Goal: Navigation & Orientation: Find specific page/section

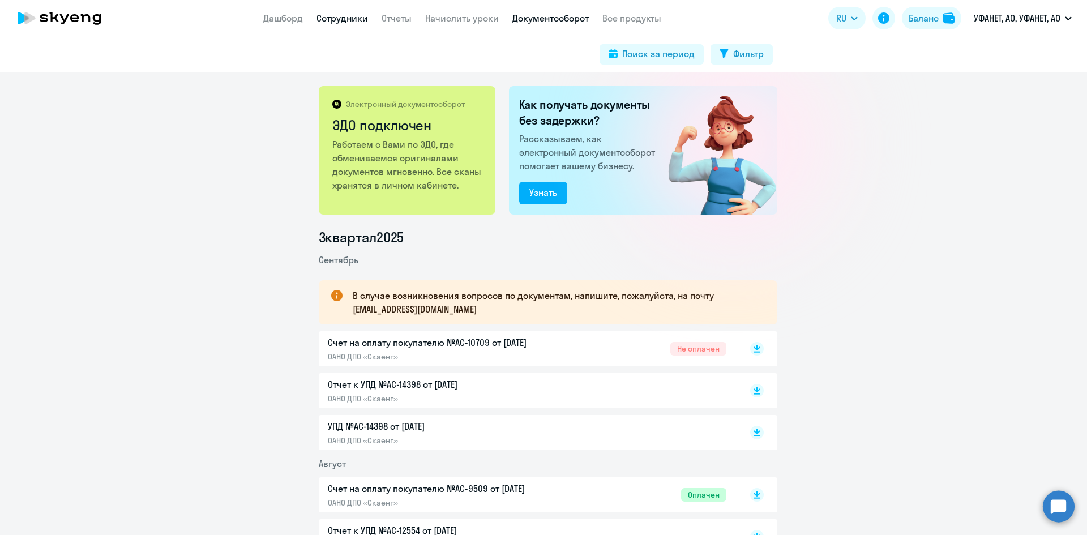
click at [325, 18] on link "Сотрудники" at bounding box center [342, 17] width 52 height 11
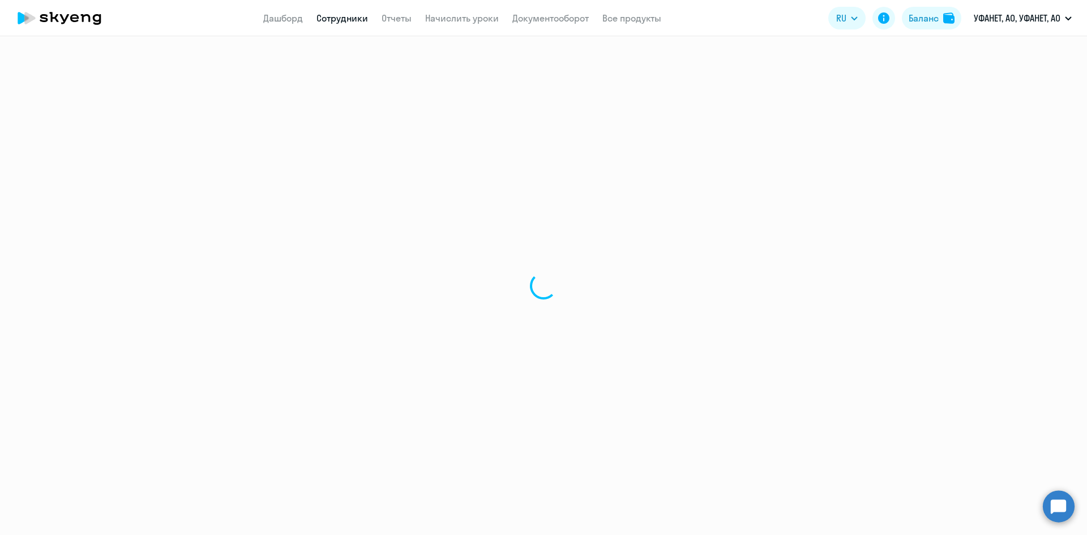
select select "30"
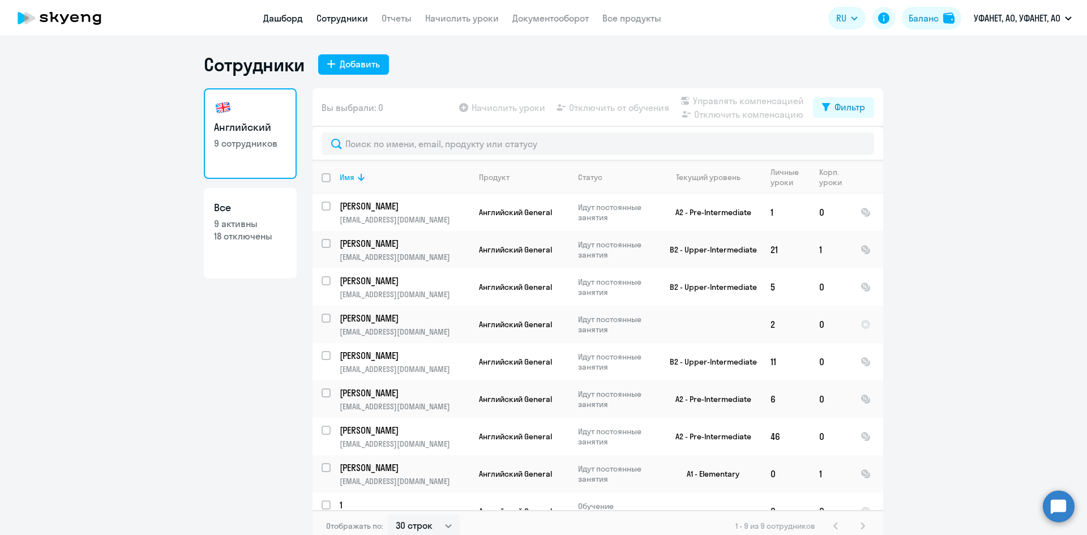
click at [289, 22] on link "Дашборд" at bounding box center [283, 17] width 40 height 11
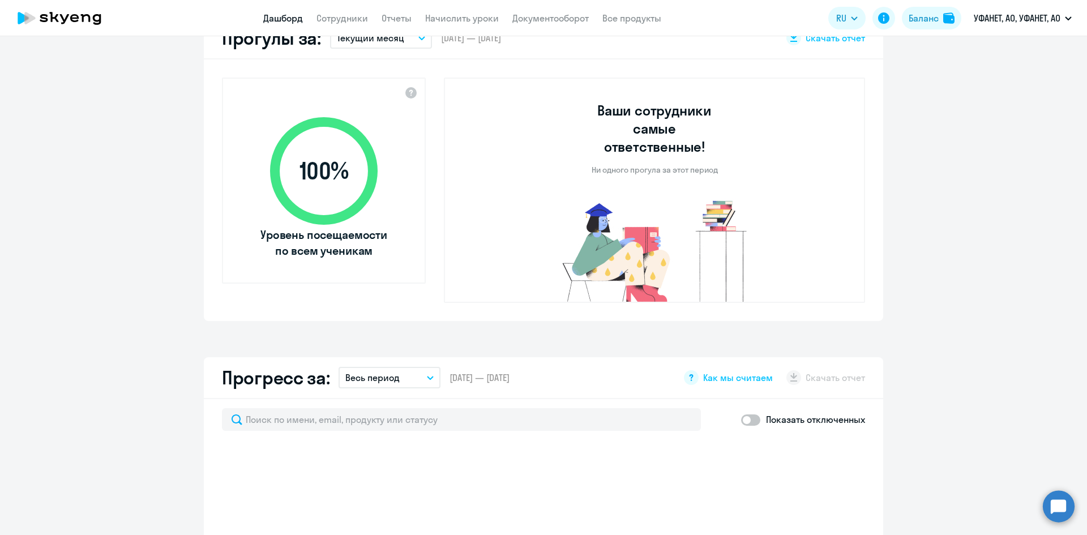
scroll to position [509, 0]
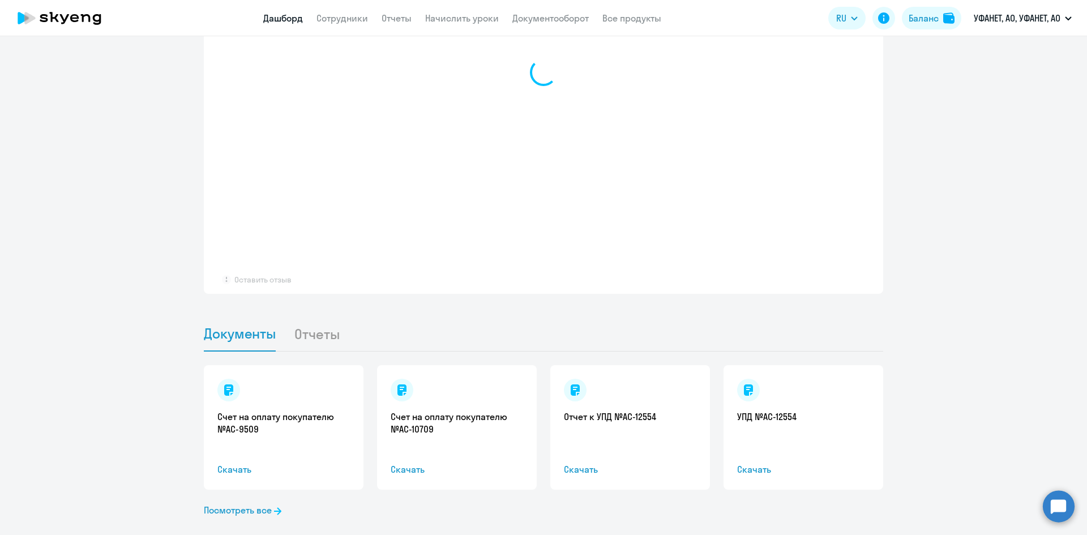
select select "30"
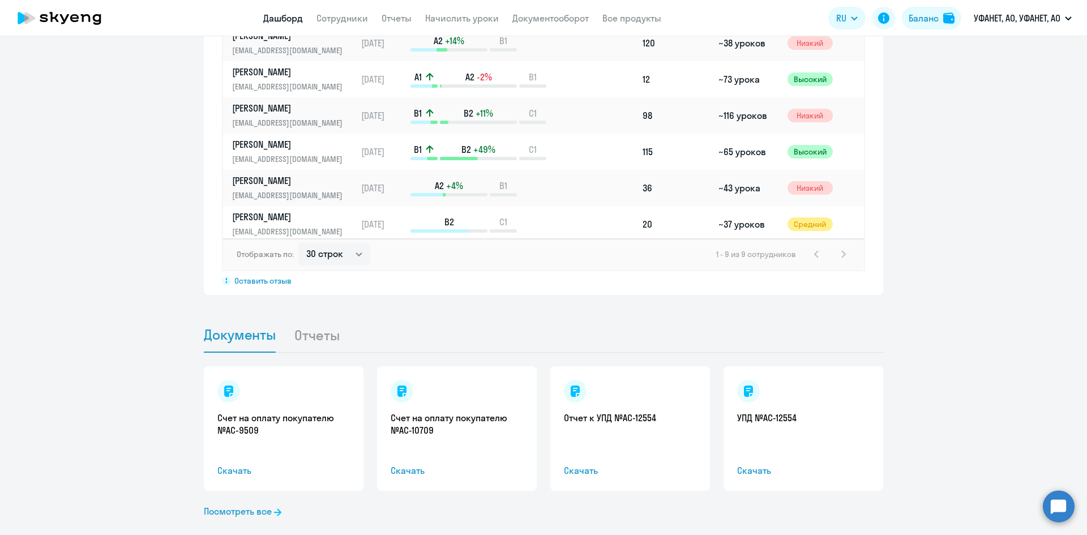
scroll to position [917, 0]
click at [318, 319] on li "Отчеты" at bounding box center [326, 333] width 64 height 35
click at [308, 316] on li "Отчеты" at bounding box center [326, 333] width 64 height 35
click at [238, 503] on link "Посмотреть все" at bounding box center [243, 510] width 78 height 14
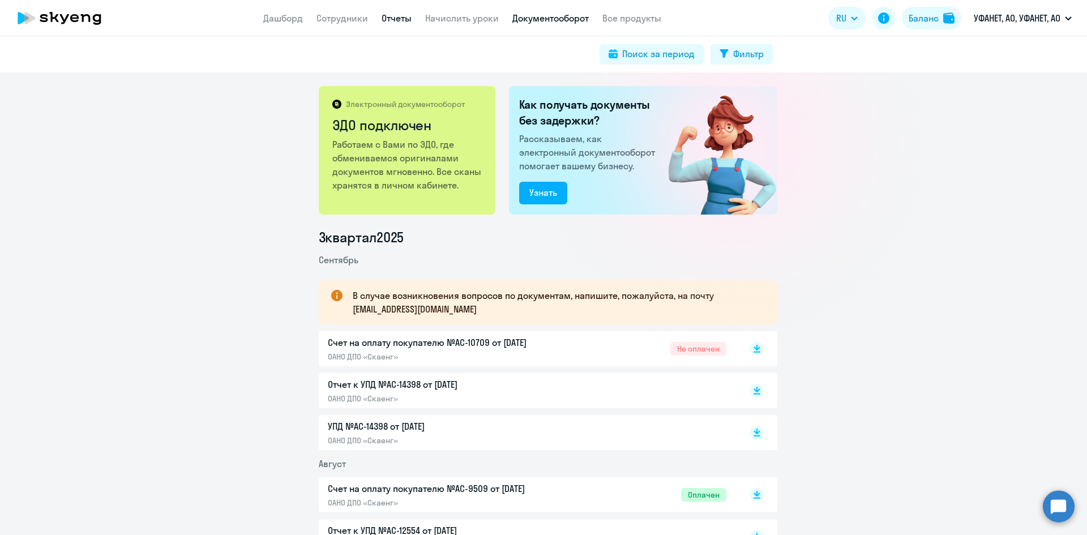
click at [399, 18] on link "Отчеты" at bounding box center [396, 17] width 30 height 11
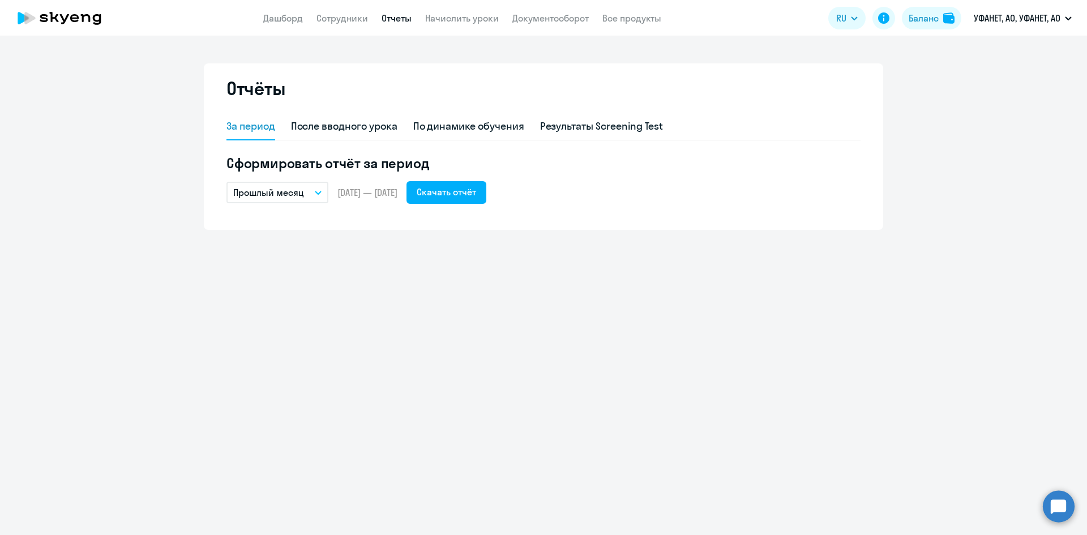
click at [304, 194] on button "Прошлый месяц" at bounding box center [277, 193] width 102 height 22
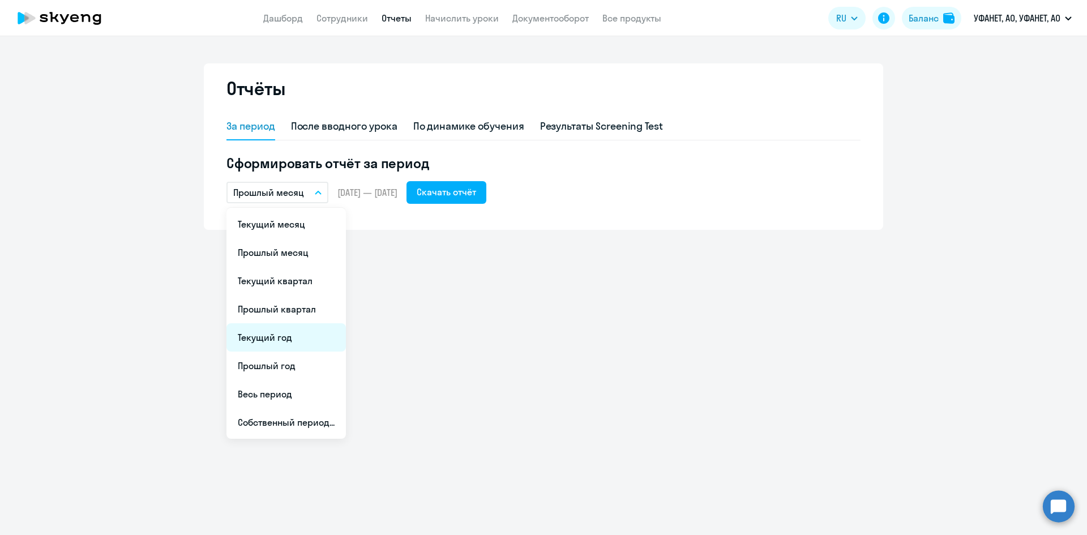
click at [275, 344] on li "Текущий год" at bounding box center [285, 337] width 119 height 28
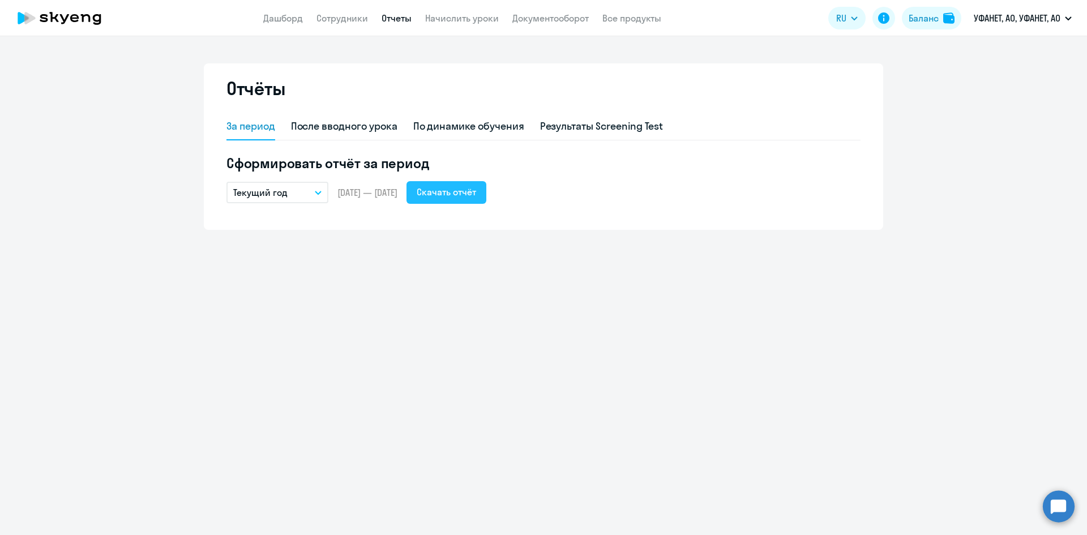
click at [476, 192] on div "Скачать отчёт" at bounding box center [446, 192] width 59 height 14
click at [330, 19] on link "Сотрудники" at bounding box center [342, 17] width 52 height 11
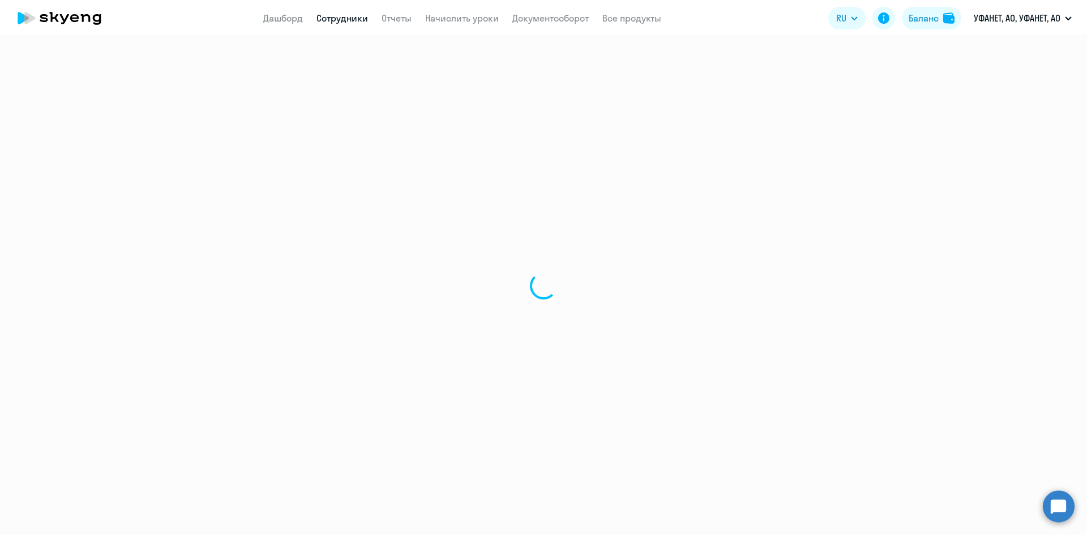
select select "30"
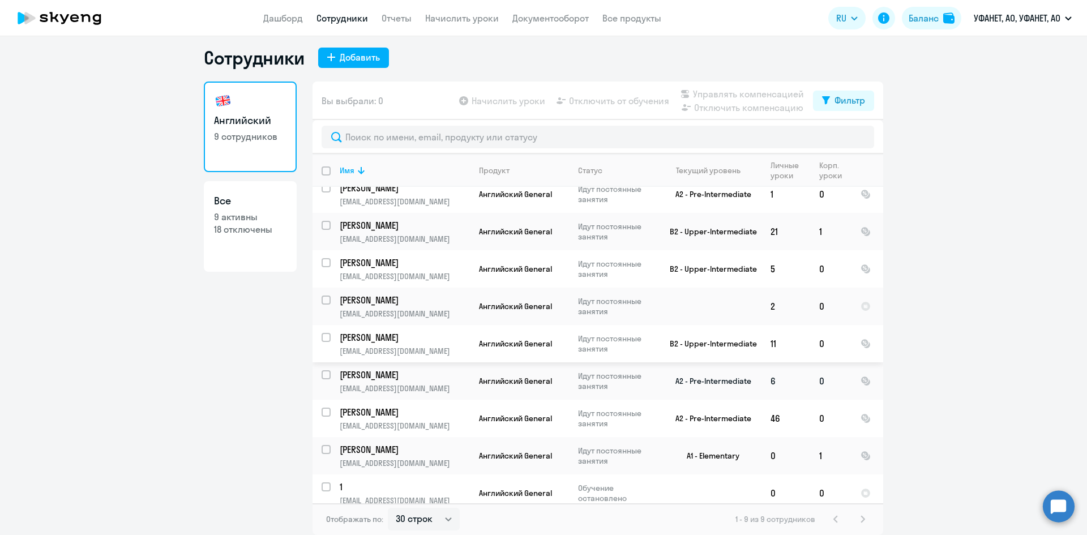
scroll to position [20, 0]
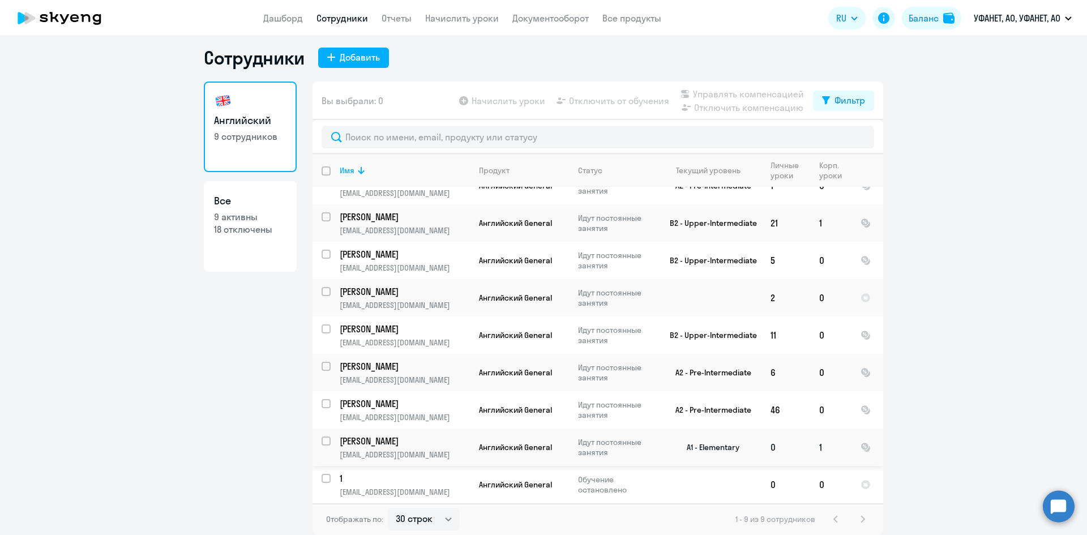
click at [404, 444] on p "[PERSON_NAME]" at bounding box center [404, 441] width 128 height 12
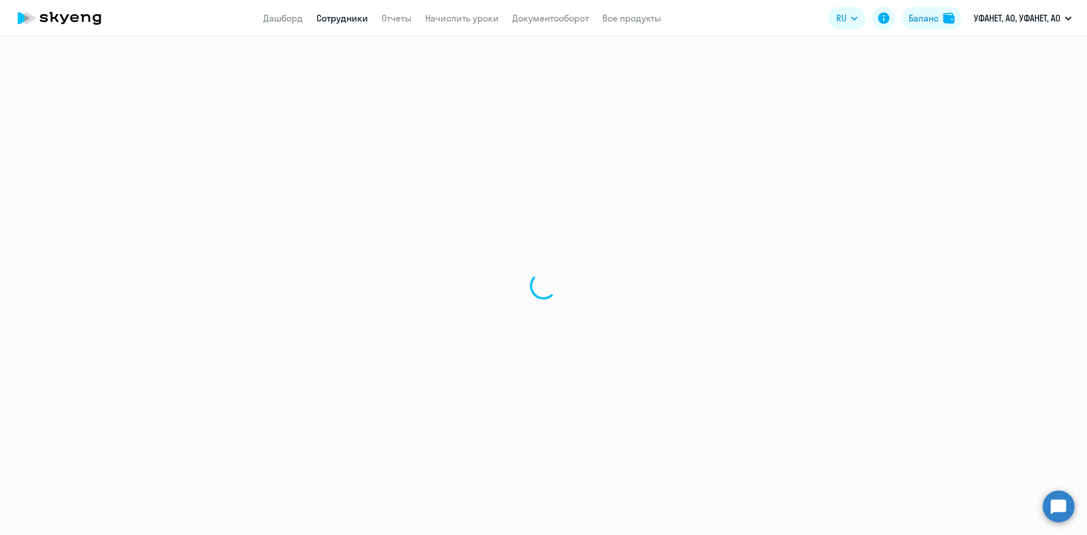
select select "english"
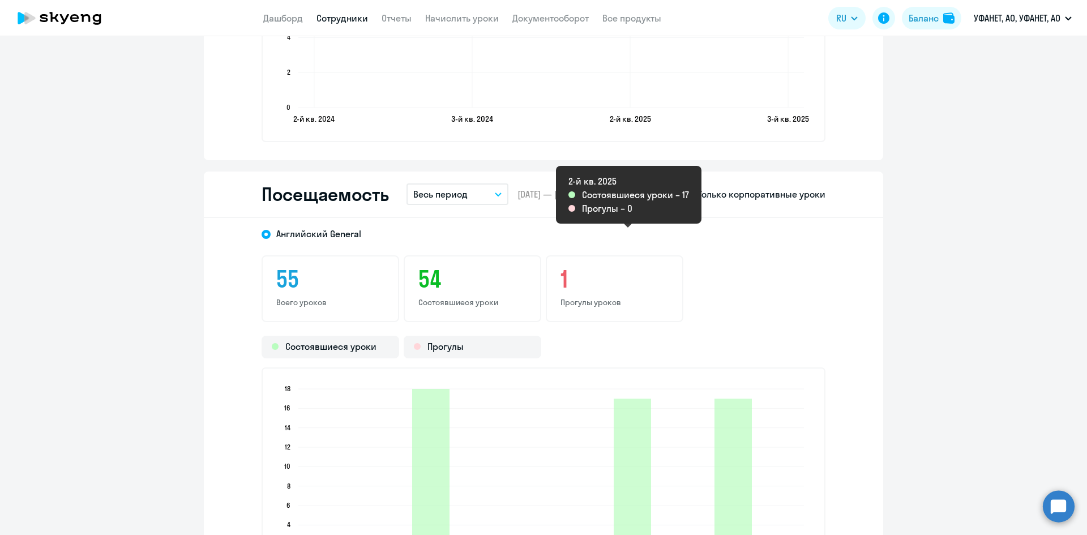
scroll to position [1358, 0]
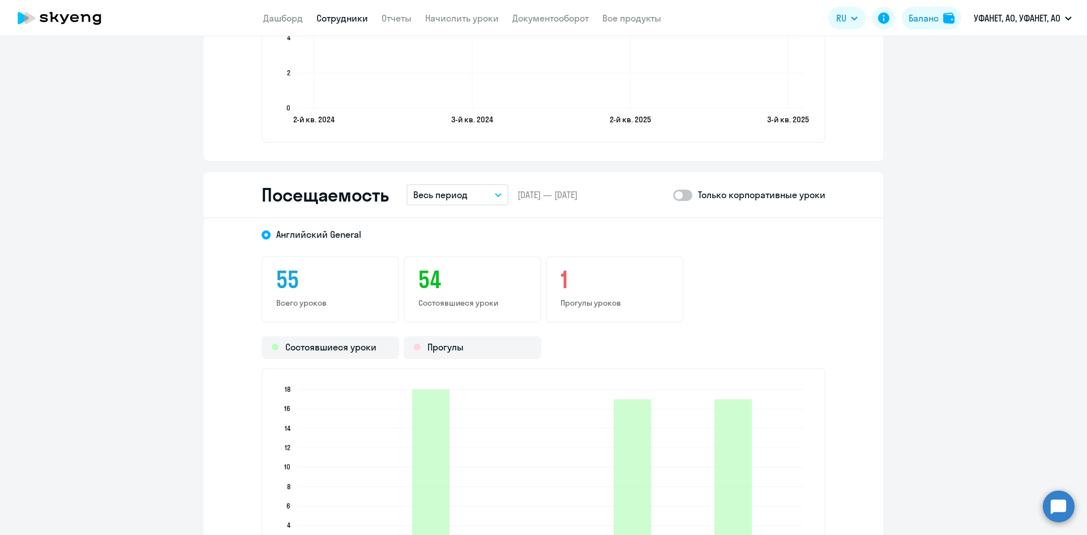
click at [457, 198] on p "Весь период" at bounding box center [440, 195] width 54 height 14
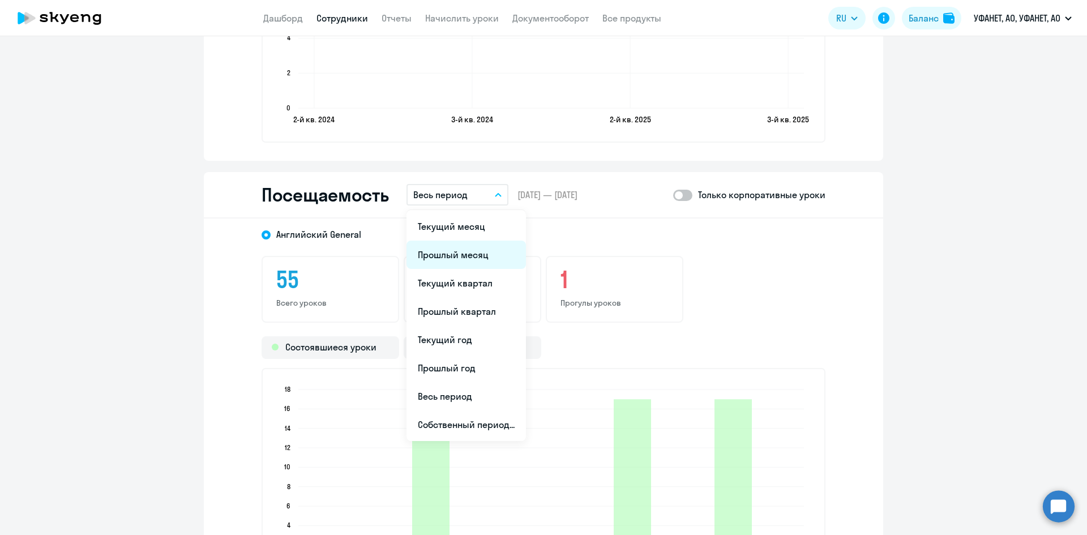
click at [456, 254] on li "Прошлый месяц" at bounding box center [465, 255] width 119 height 28
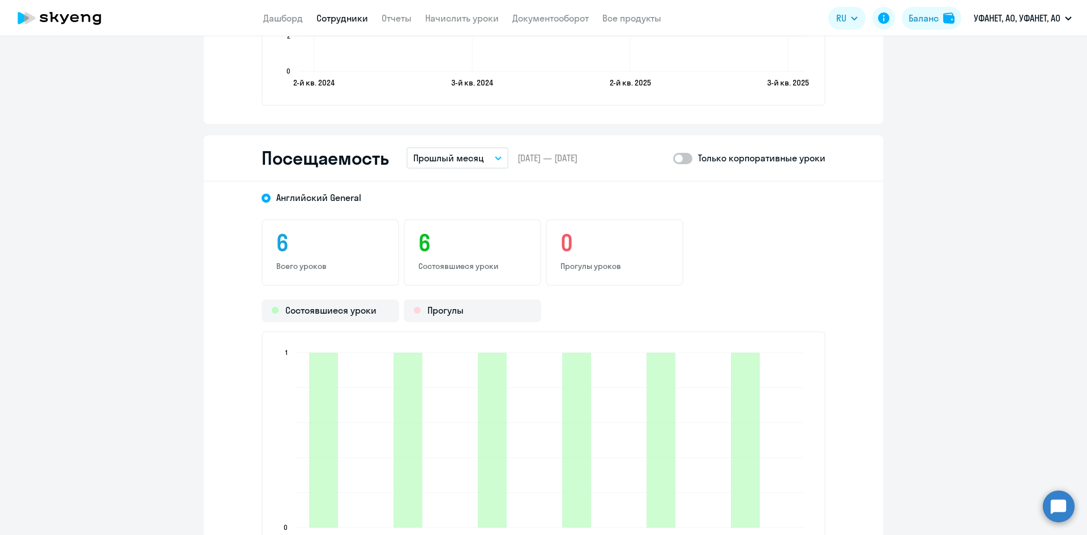
scroll to position [1415, 0]
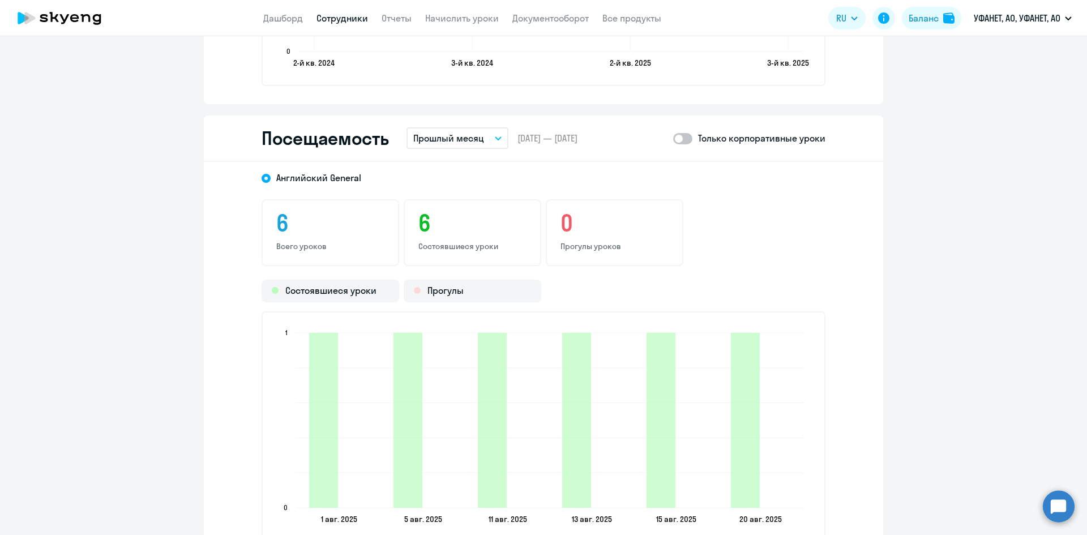
click at [684, 139] on span at bounding box center [682, 138] width 19 height 11
click at [673, 139] on input "checkbox" at bounding box center [672, 138] width 1 height 1
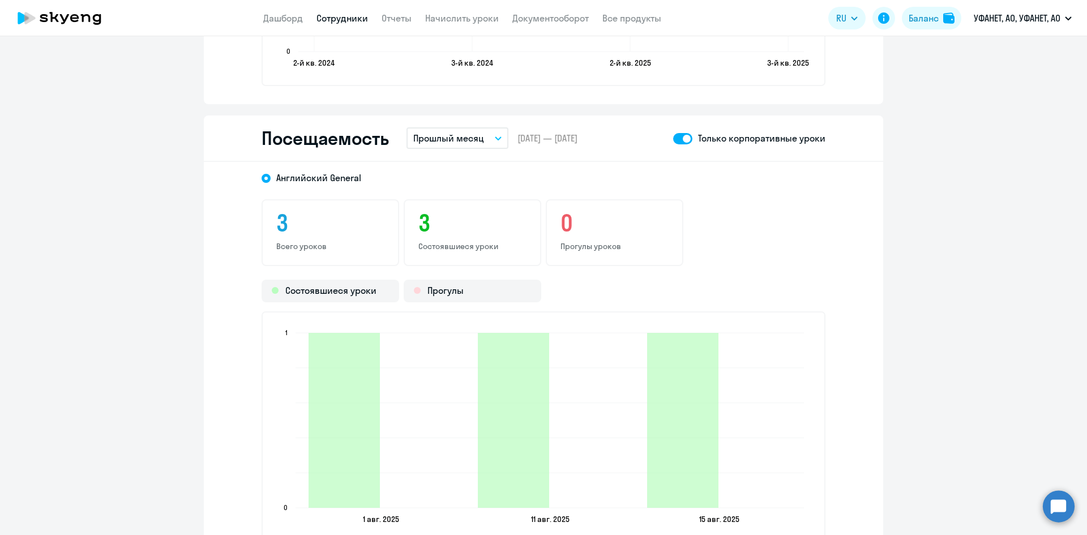
click at [673, 139] on span at bounding box center [682, 138] width 19 height 11
click at [673, 139] on input "checkbox" at bounding box center [672, 138] width 1 height 1
checkbox input "false"
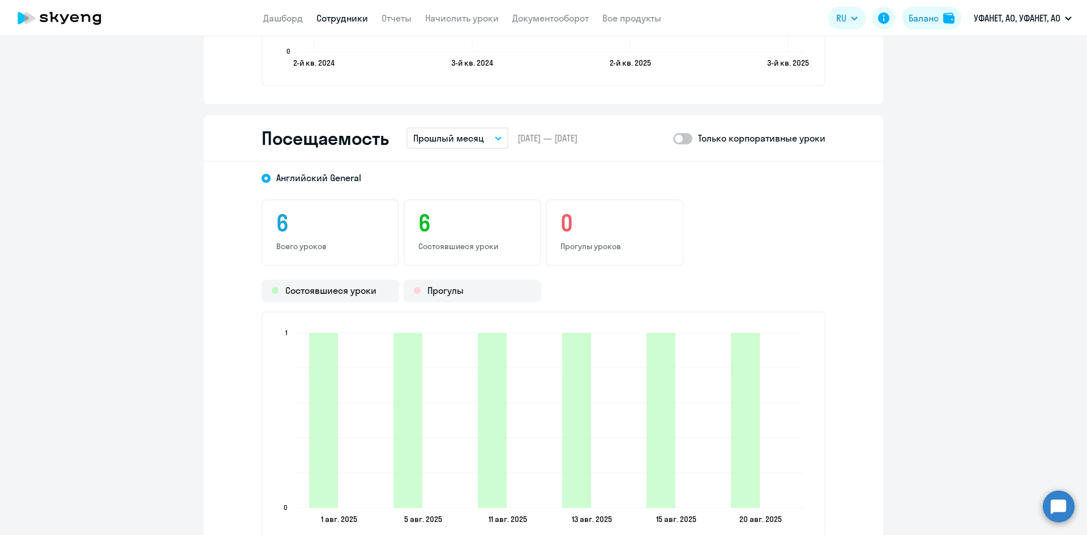
click at [485, 137] on button "Прошлый месяц" at bounding box center [457, 138] width 102 height 22
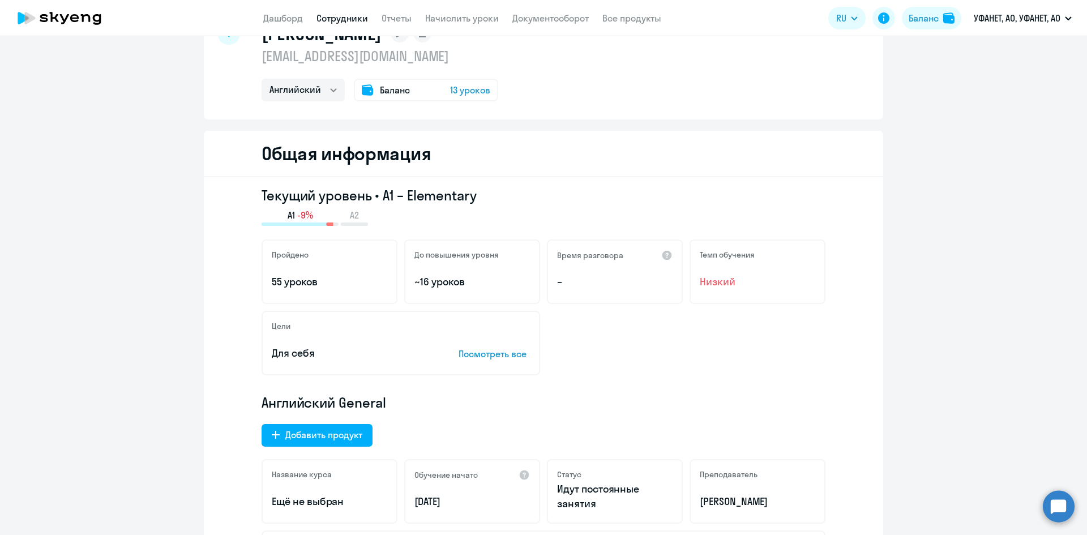
scroll to position [0, 0]
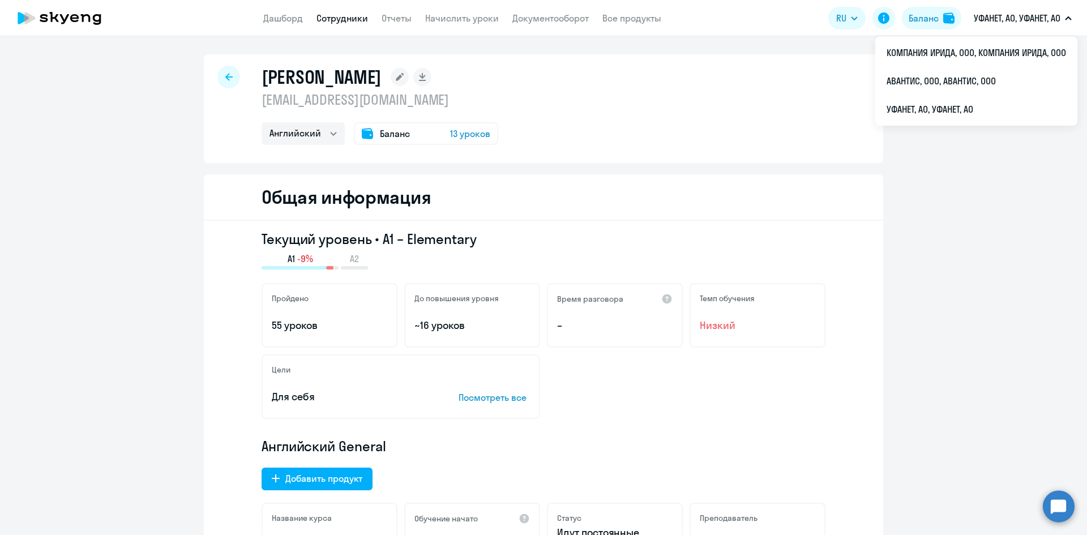
click at [1019, 13] on p "УФАНЕТ, АО, УФАНЕТ, АО" at bounding box center [1016, 18] width 87 height 14
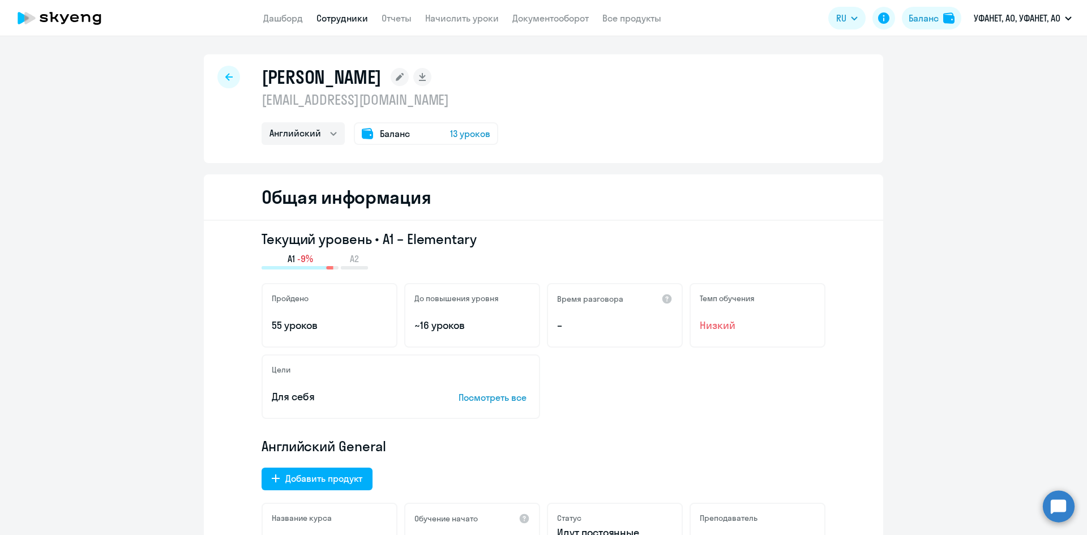
click at [1013, 23] on p "УФАНЕТ, АО, УФАНЕТ, АО" at bounding box center [1016, 18] width 87 height 14
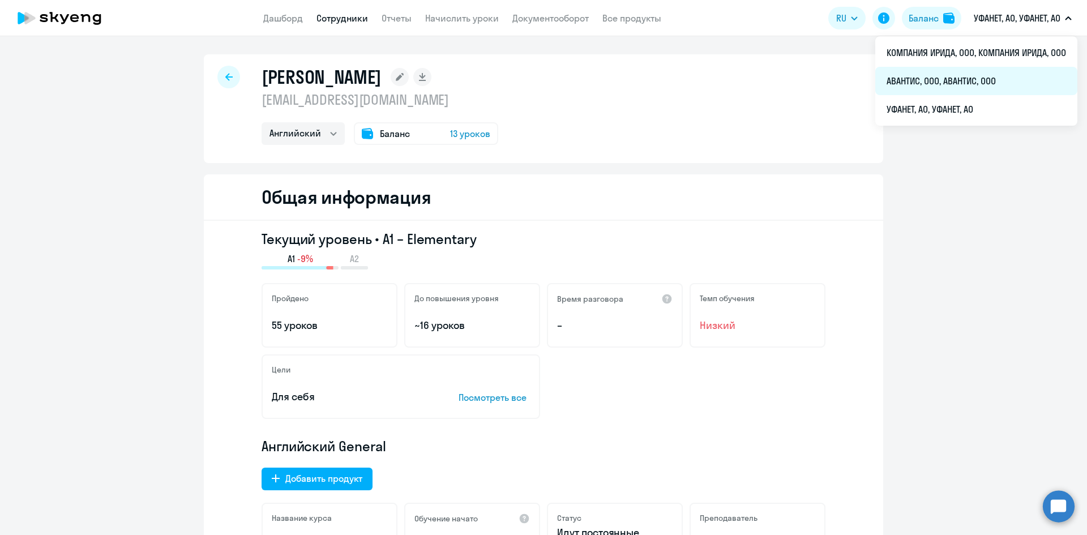
click at [975, 78] on li "АВАНТИС, ООО, АВАНТИС, ООО" at bounding box center [976, 81] width 202 height 28
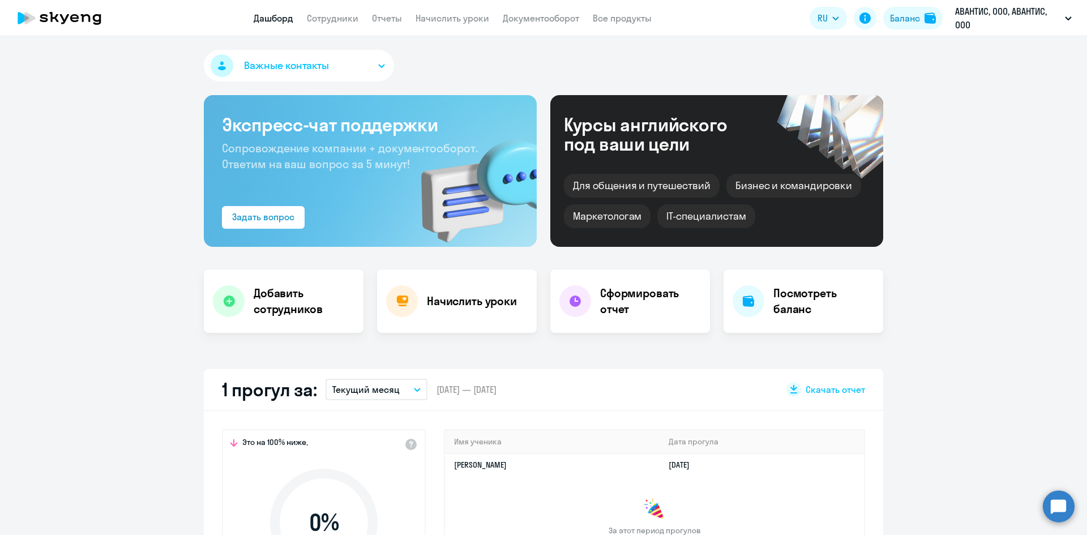
select select "30"
click at [340, 16] on link "Сотрудники" at bounding box center [333, 17] width 52 height 11
select select "30"
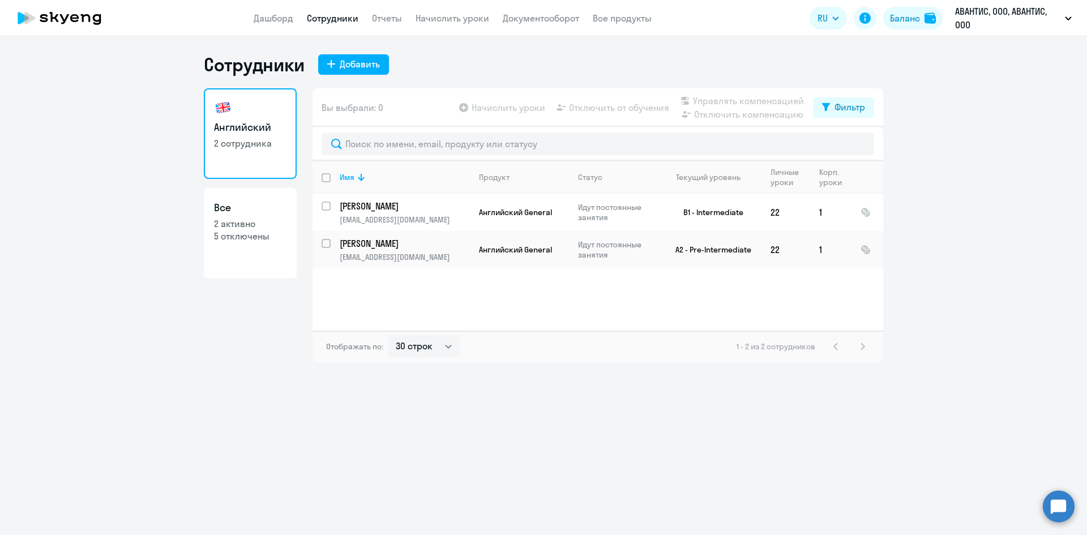
drag, startPoint x: 388, startPoint y: 18, endPoint x: 392, endPoint y: 35, distance: 17.4
click at [388, 18] on link "Отчеты" at bounding box center [387, 17] width 30 height 11
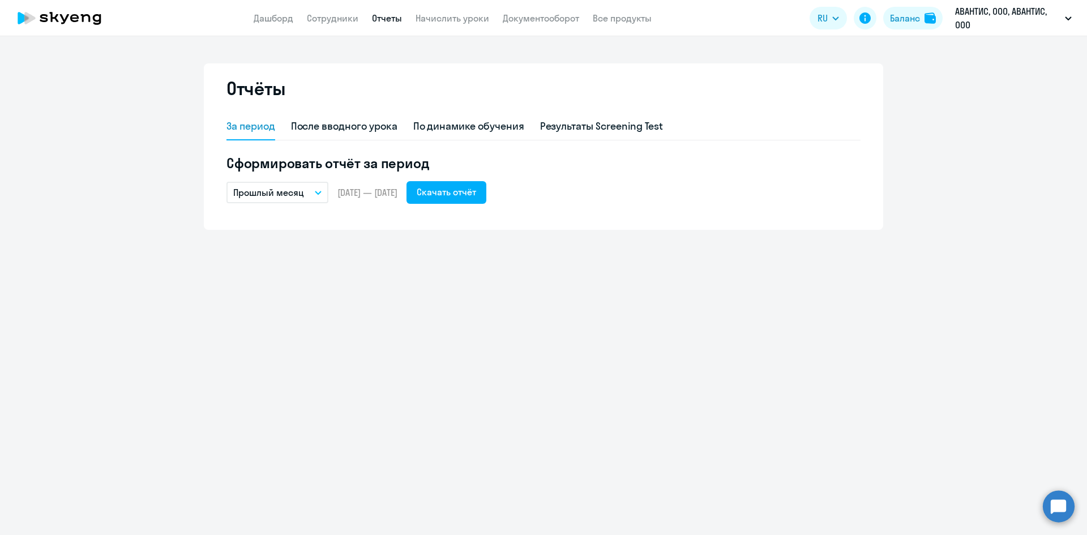
drag, startPoint x: 338, startPoint y: 16, endPoint x: 340, endPoint y: 27, distance: 11.4
click at [338, 16] on link "Сотрудники" at bounding box center [333, 17] width 52 height 11
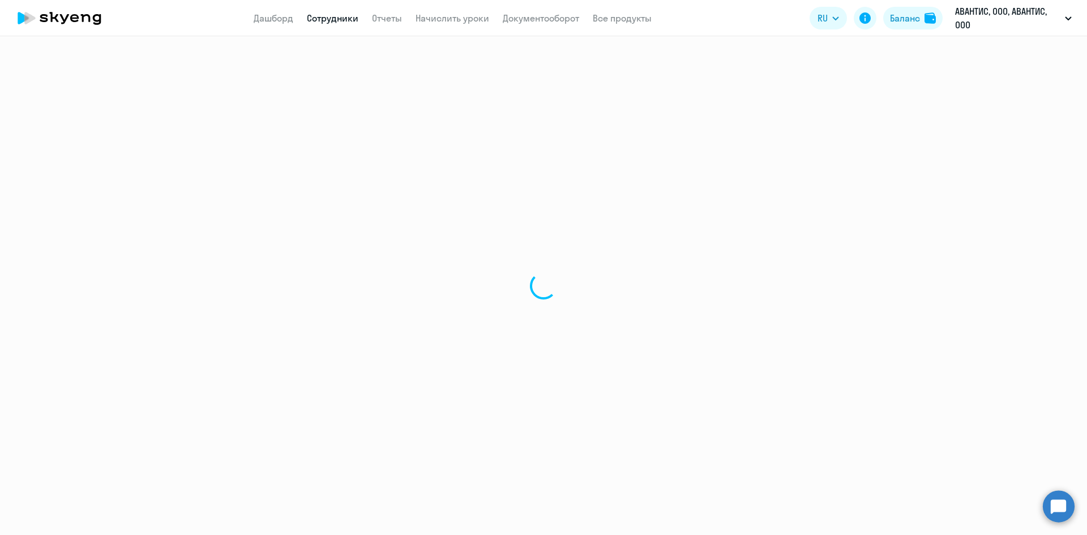
select select "30"
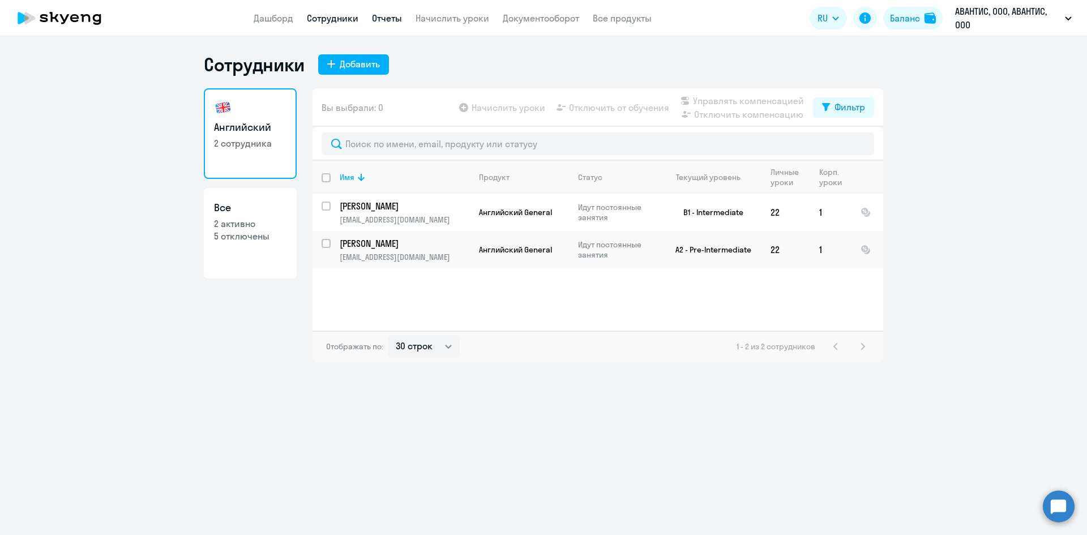
click at [381, 16] on link "Отчеты" at bounding box center [387, 17] width 30 height 11
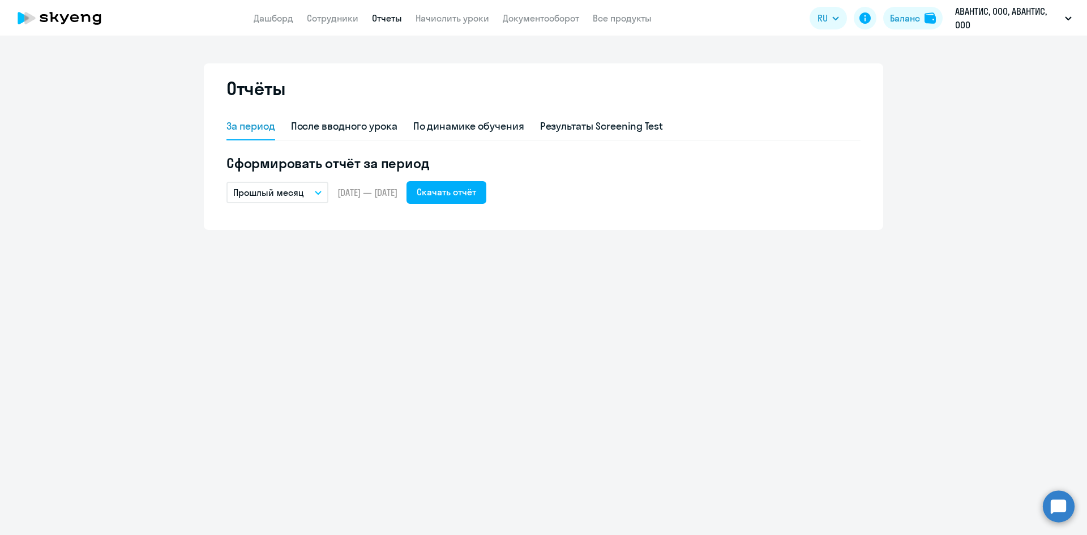
drag, startPoint x: 554, startPoint y: 23, endPoint x: 551, endPoint y: 29, distance: 7.4
click at [554, 23] on link "Документооборот" at bounding box center [541, 17] width 76 height 11
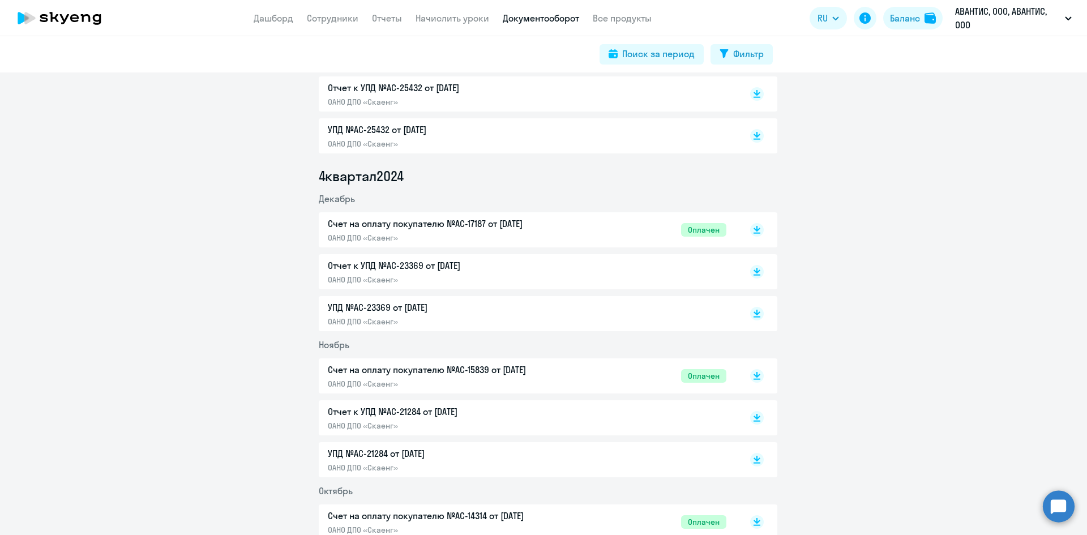
scroll to position [1358, 0]
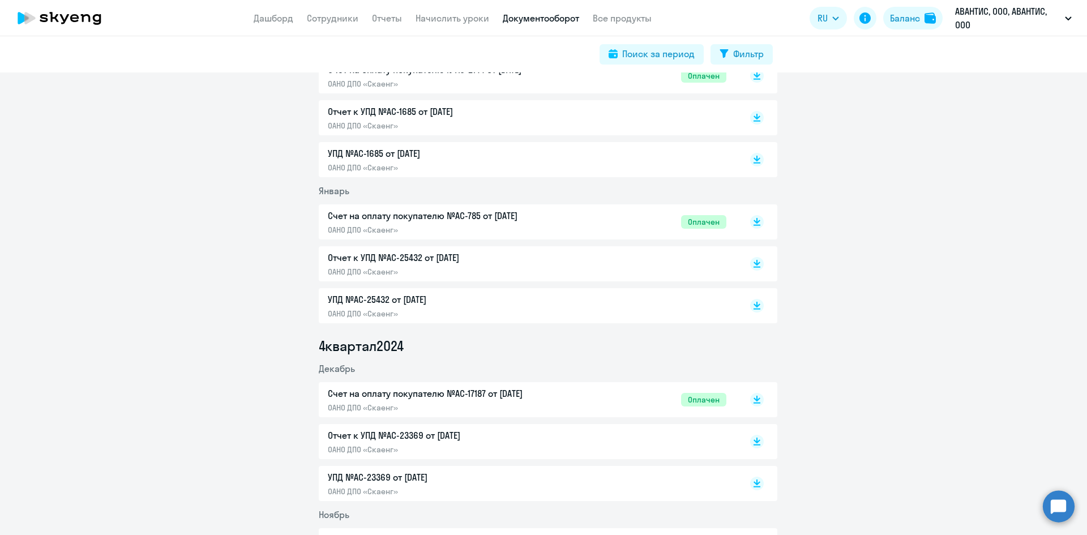
click at [402, 214] on p "Счет на оплату покупателю №AC-785 от [DATE]" at bounding box center [447, 216] width 238 height 14
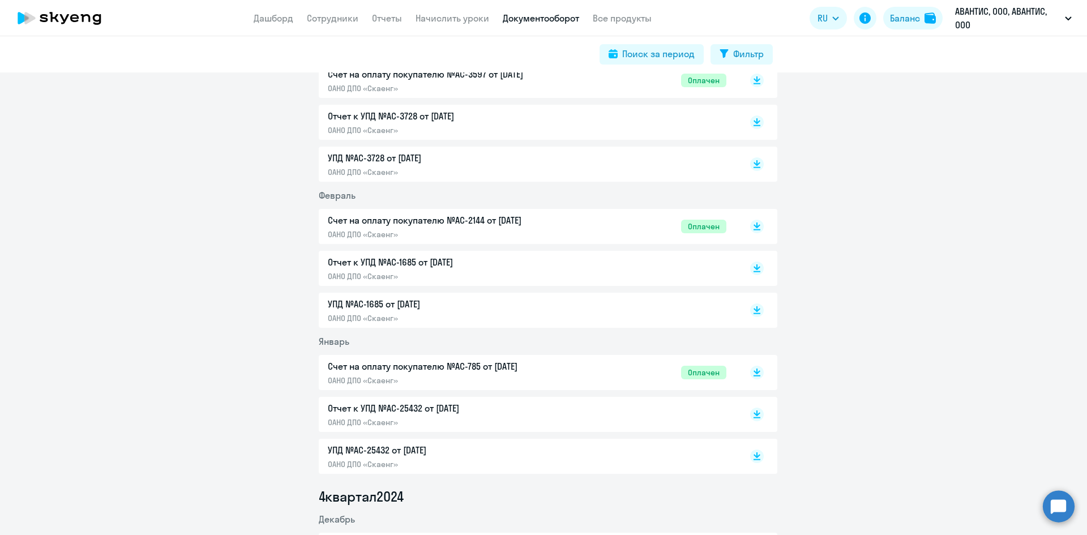
scroll to position [1189, 0]
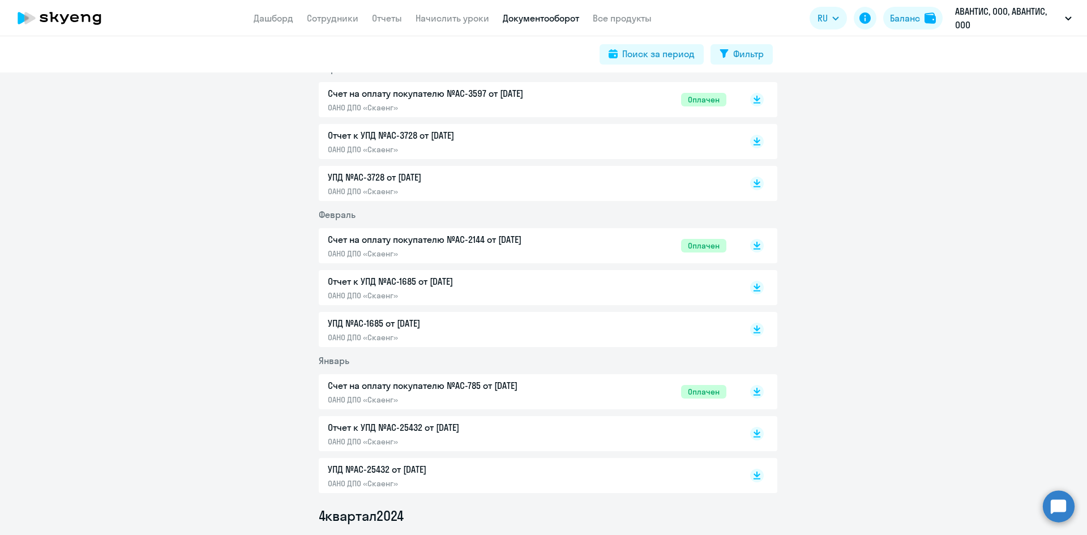
click at [431, 243] on p "Счет на оплату покупателю №AC-2144 от [DATE]" at bounding box center [447, 240] width 238 height 14
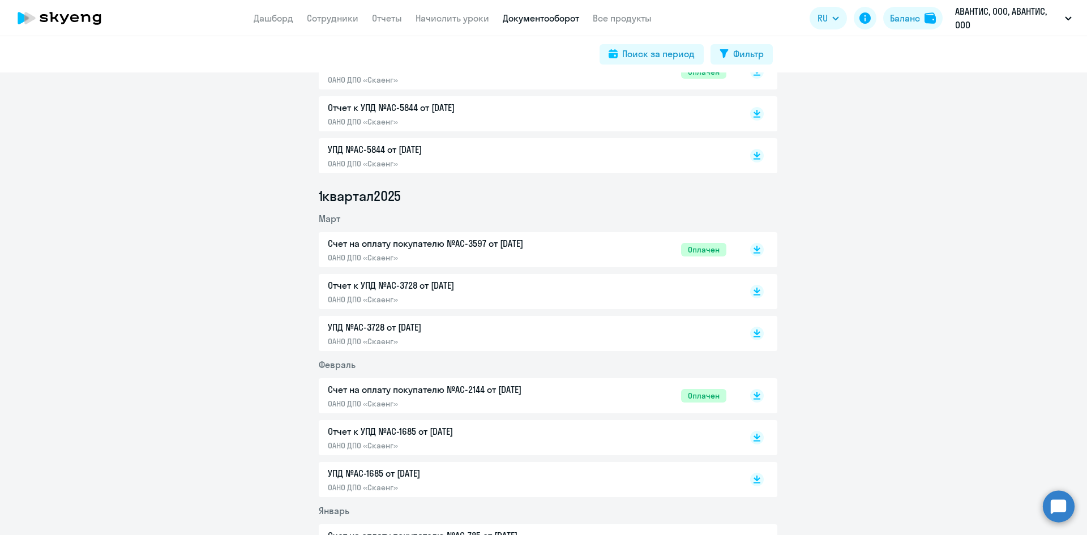
scroll to position [1019, 0]
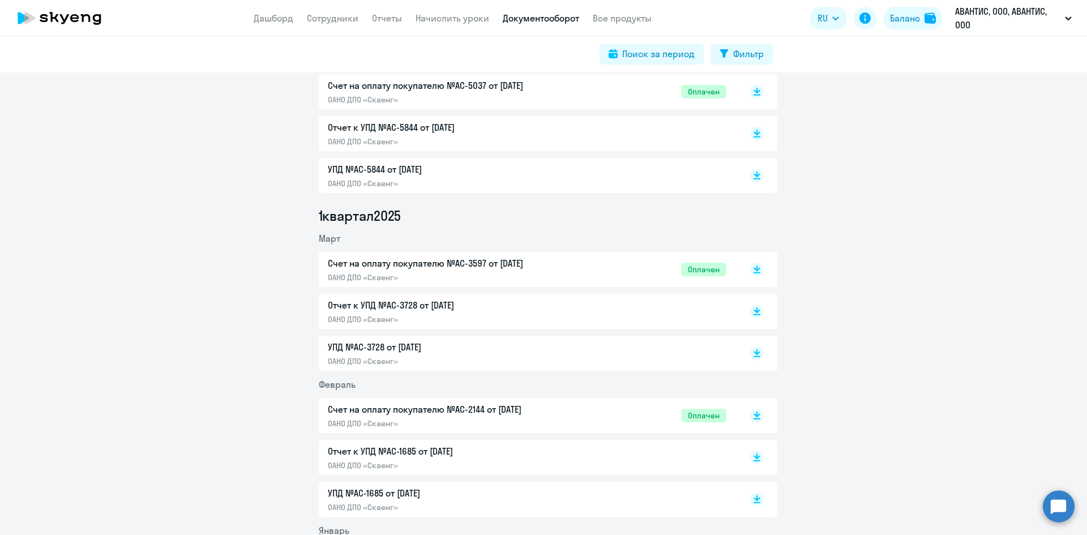
click at [497, 259] on p "Счет на оплату покупателю №AC-3597 от [DATE]" at bounding box center [447, 263] width 238 height 14
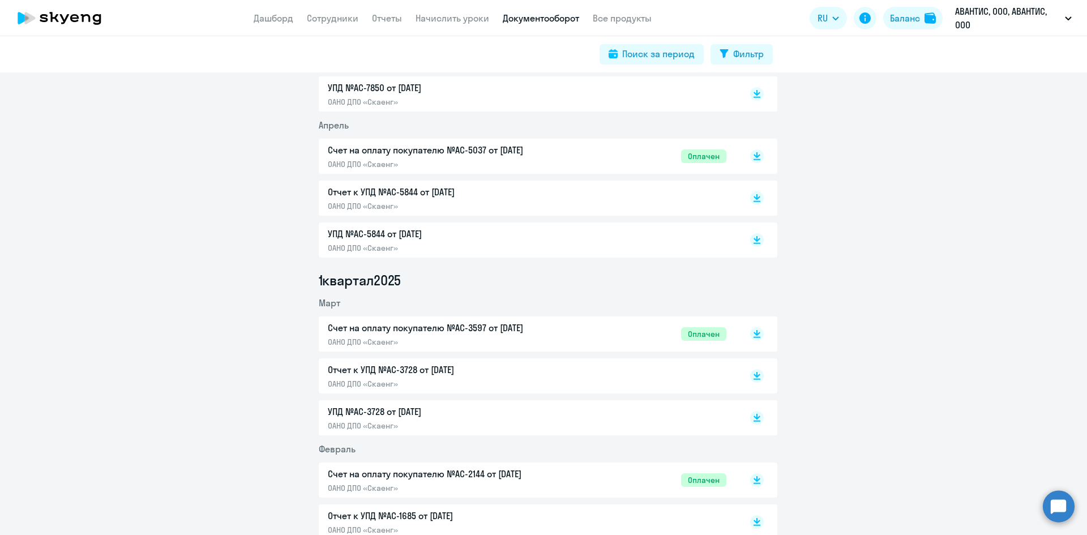
scroll to position [849, 0]
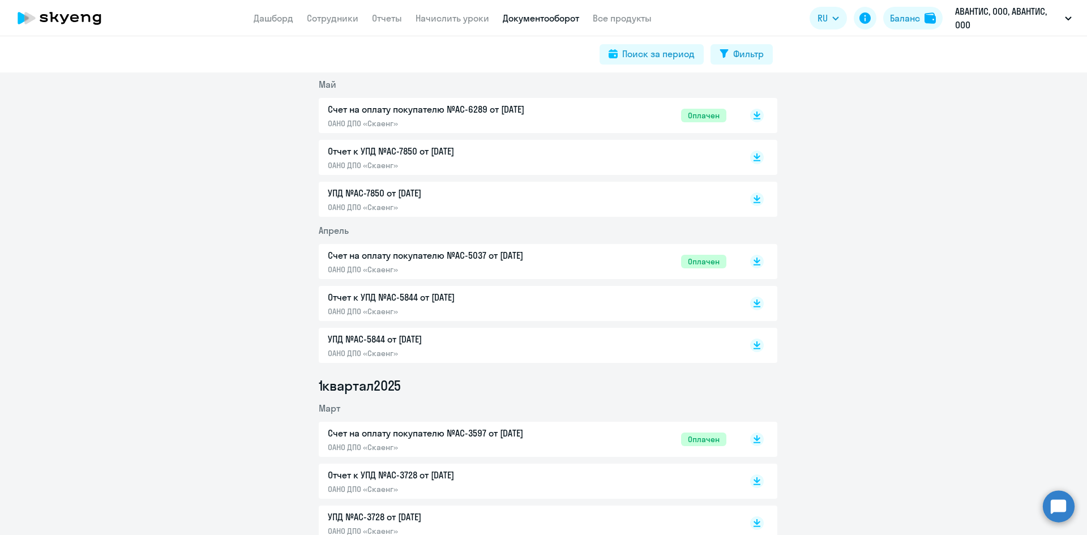
click at [514, 258] on p "Счет на оплату покупателю №AC-5037 от [DATE]" at bounding box center [447, 255] width 238 height 14
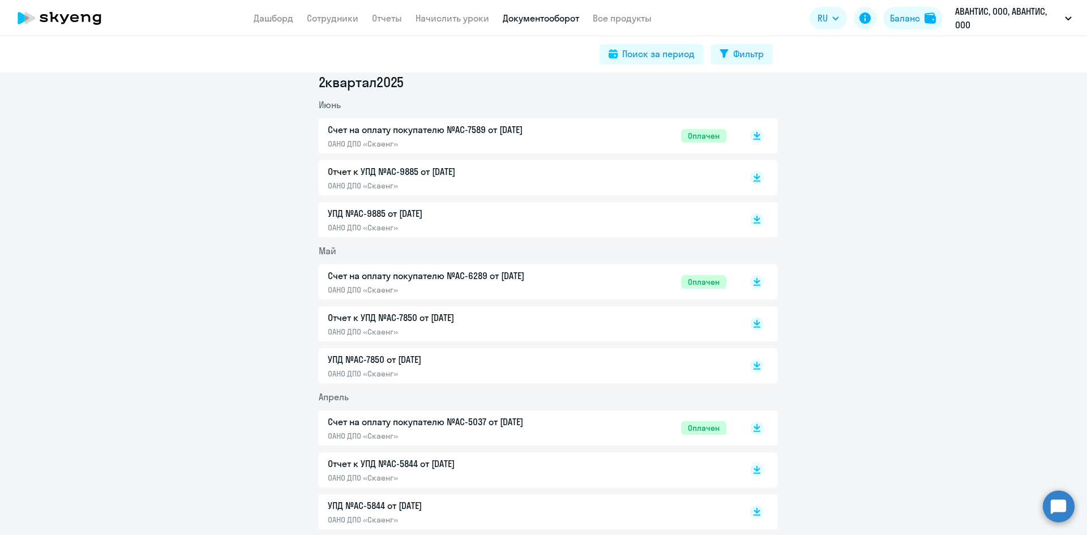
scroll to position [679, 0]
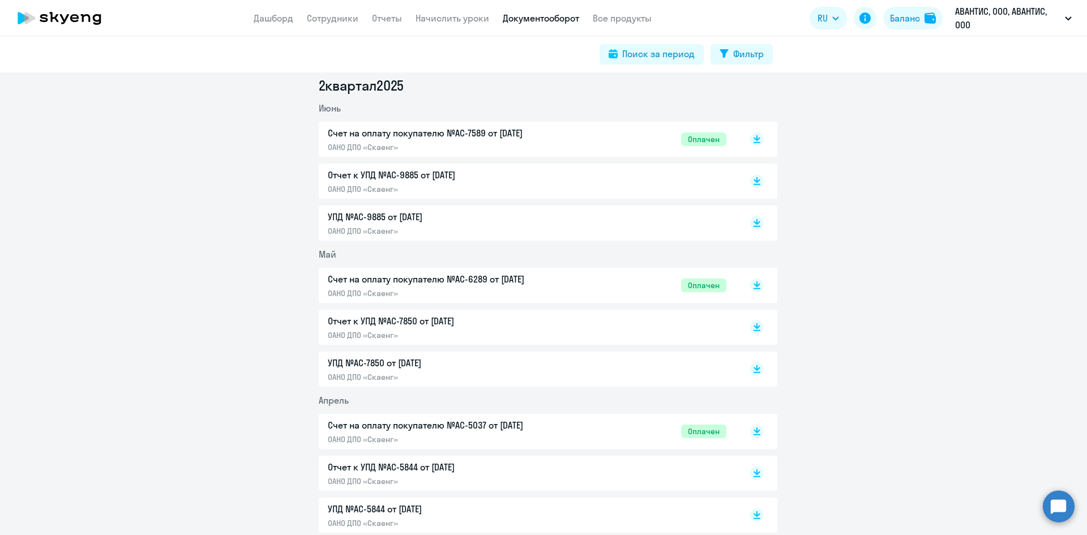
click at [495, 279] on p "Счет на оплату покупателю №AC-6289 от [DATE]" at bounding box center [447, 279] width 238 height 14
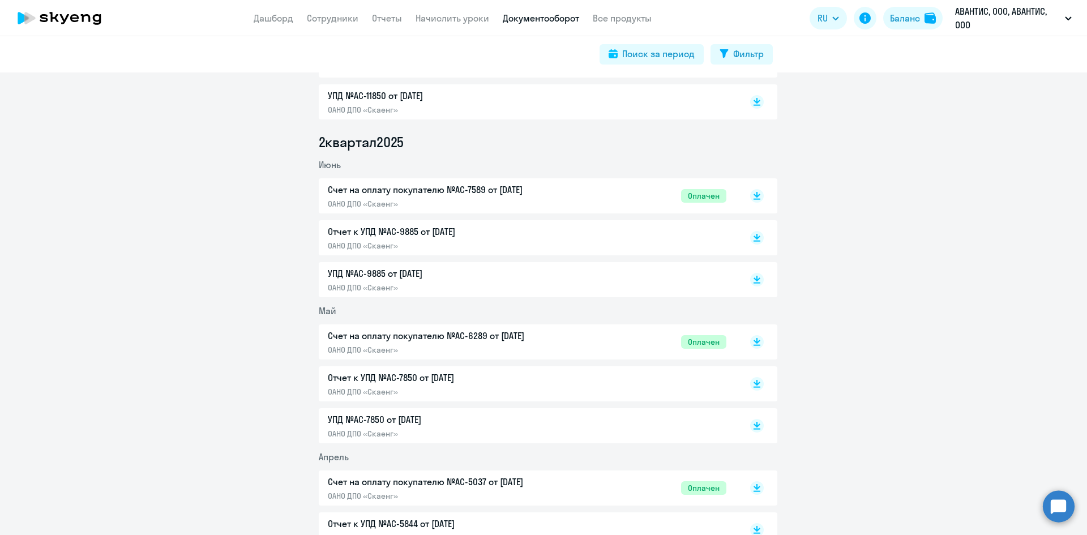
click at [448, 192] on p "Счет на оплату покупателю №AC-7589 от [DATE]" at bounding box center [447, 190] width 238 height 14
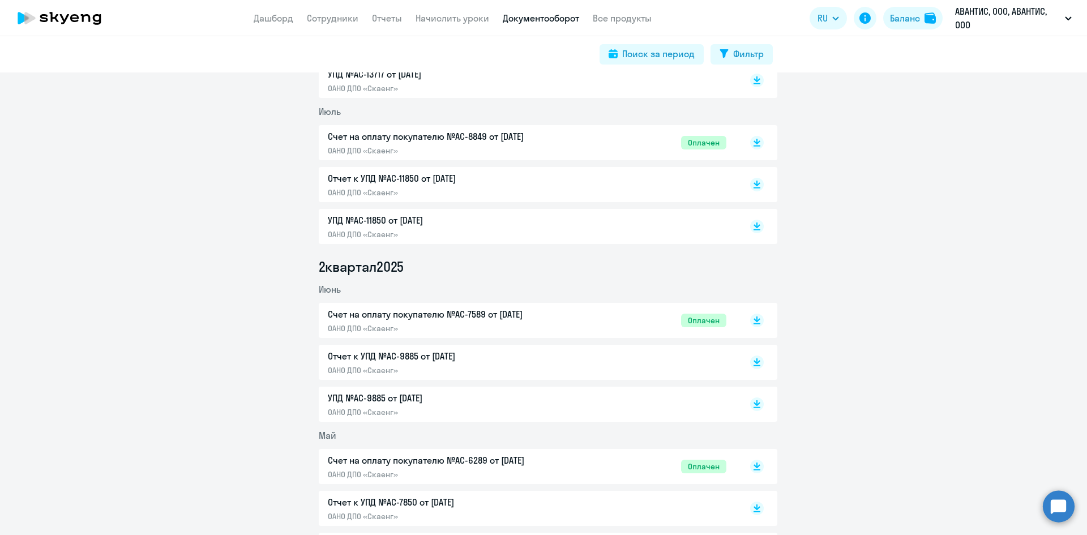
scroll to position [453, 0]
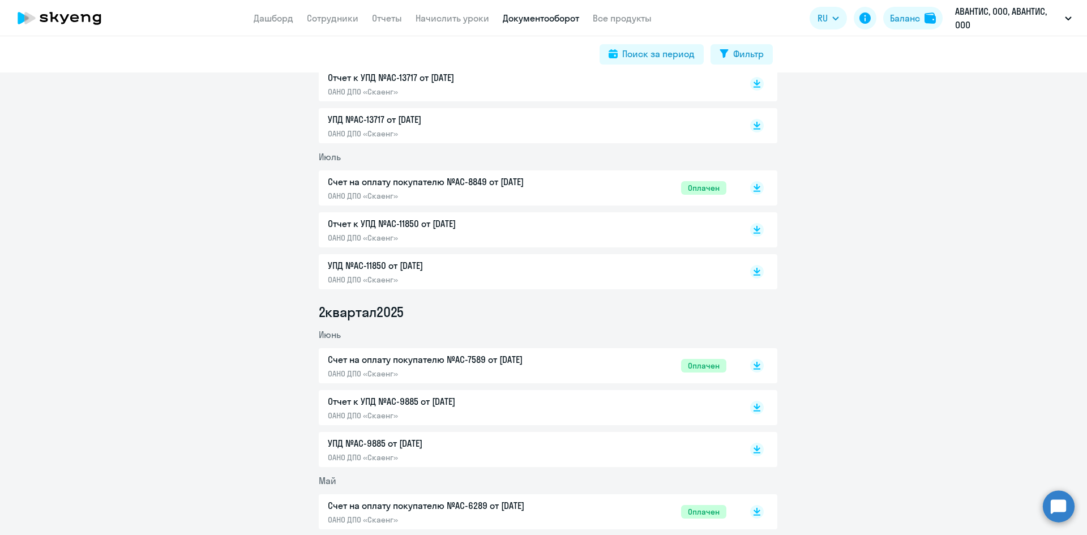
click at [529, 190] on div "Счет на оплату покупателю №AC-8849 от [DATE] ОАНО ДПО «Скаенг»" at bounding box center [447, 188] width 238 height 26
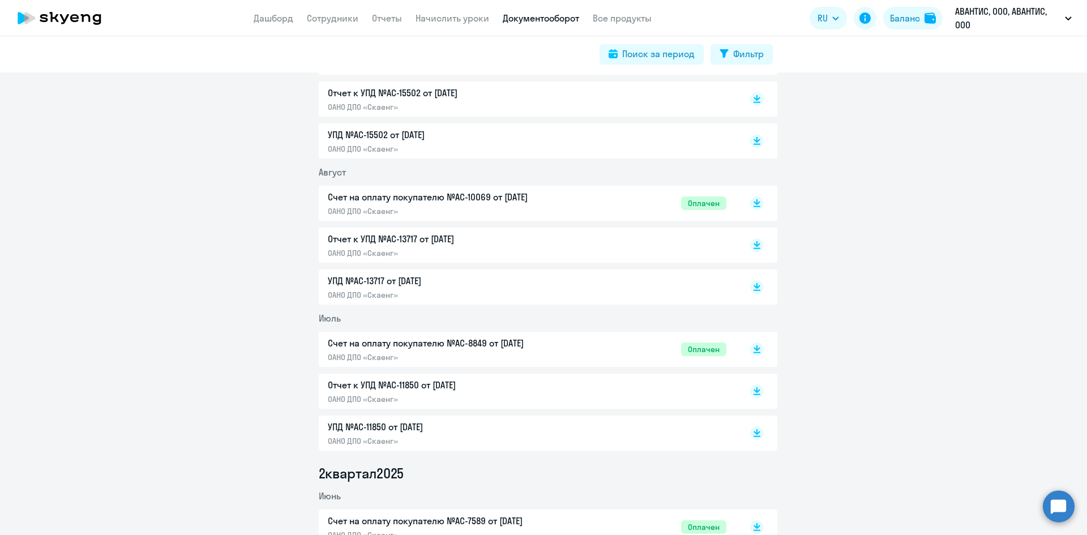
scroll to position [226, 0]
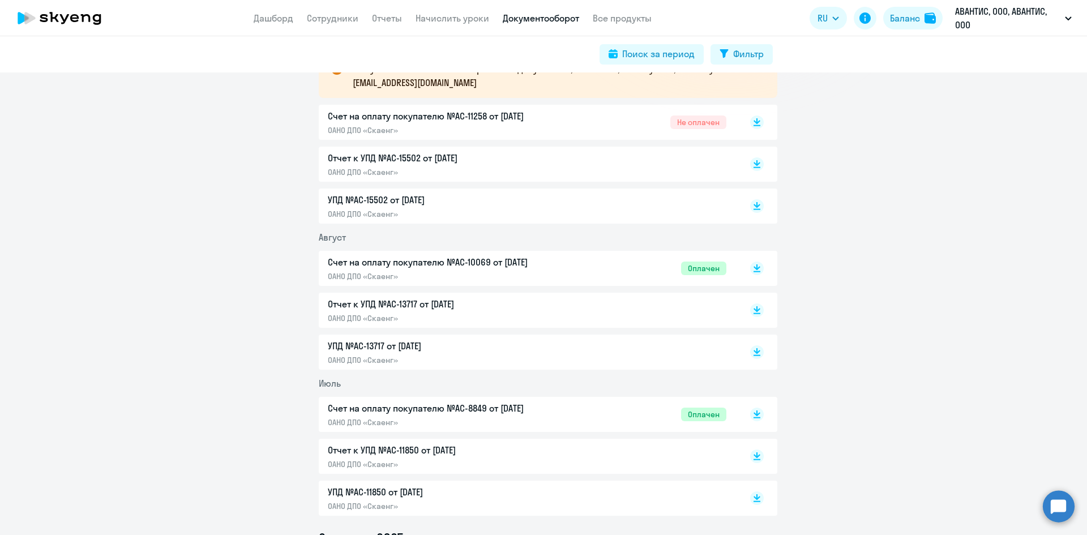
click at [526, 264] on p "Счет на оплату покупателю №AC-10069 от [DATE]" at bounding box center [447, 262] width 238 height 14
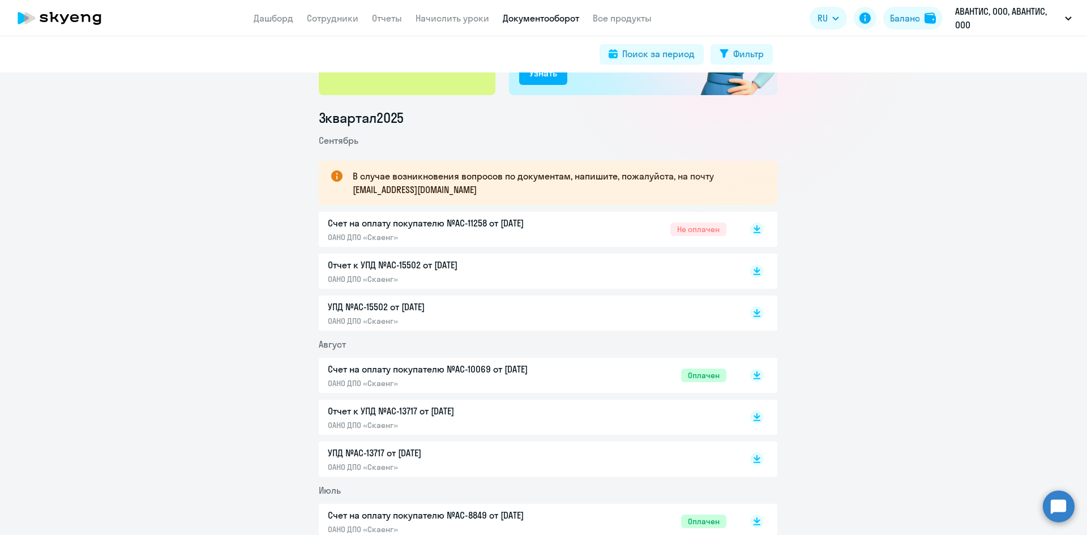
scroll to position [113, 0]
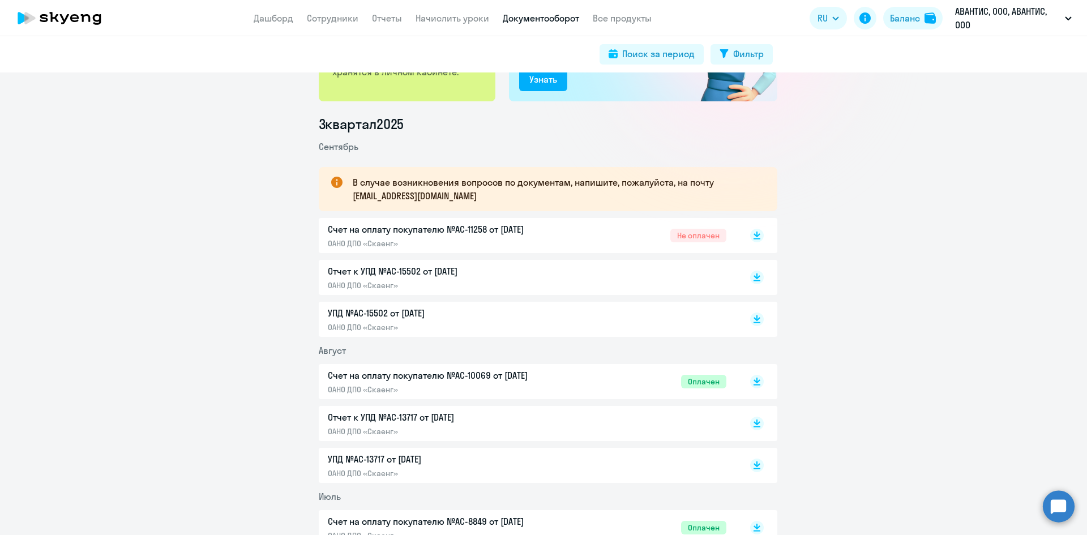
click at [527, 228] on p "Счет на оплату покупателю №AC-11258 от [DATE]" at bounding box center [447, 229] width 238 height 14
